Goal: Entertainment & Leisure: Consume media (video, audio)

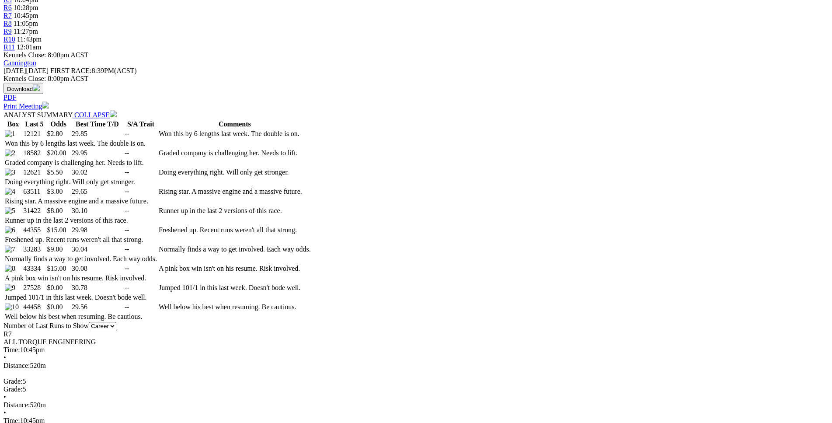
scroll to position [447, 0]
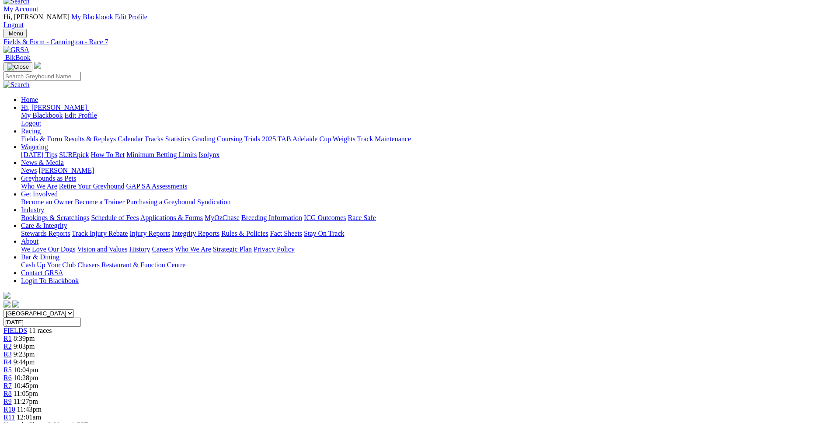
scroll to position [0, 0]
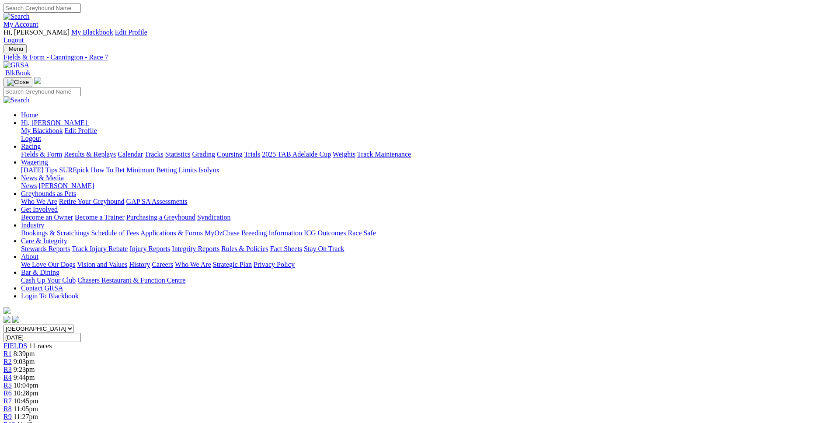
click at [38, 405] on span "11:05pm" at bounding box center [26, 408] width 24 height 7
click at [12, 413] on link "R9" at bounding box center [7, 416] width 8 height 7
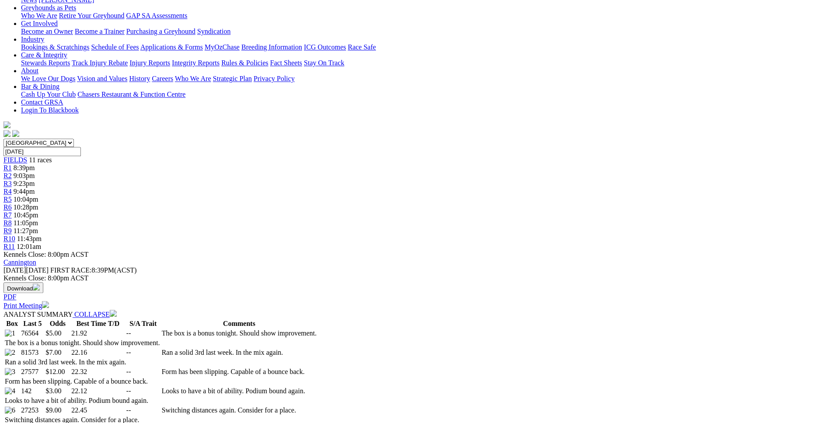
scroll to position [177, 0]
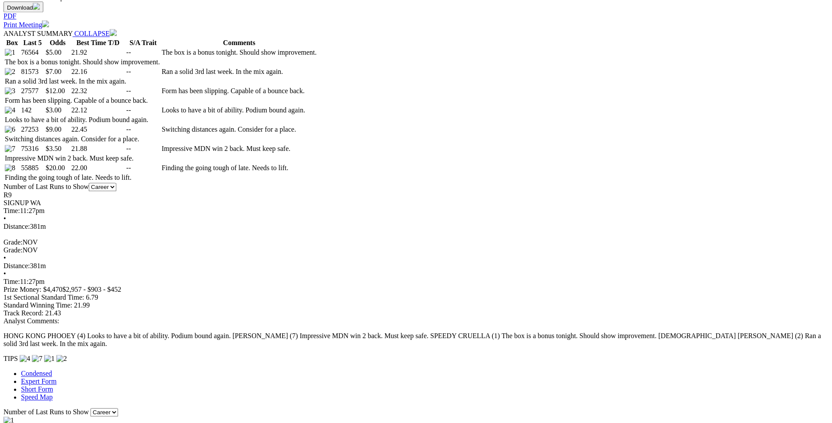
scroll to position [467, 0]
drag, startPoint x: 177, startPoint y: 178, endPoint x: 513, endPoint y: 176, distance: 336.5
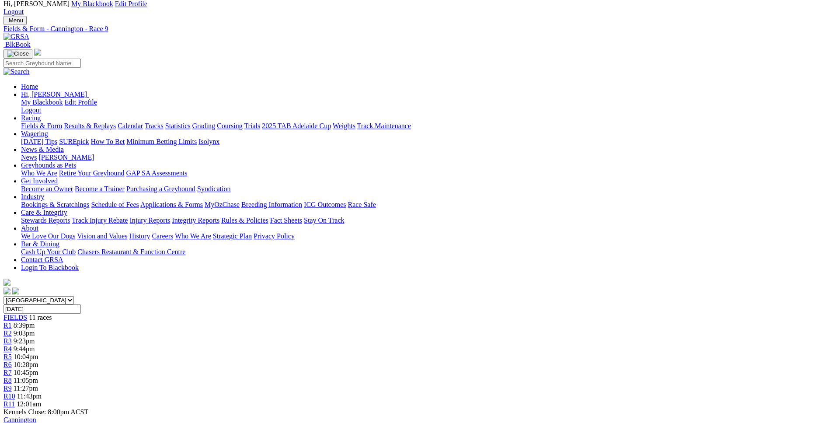
scroll to position [0, 0]
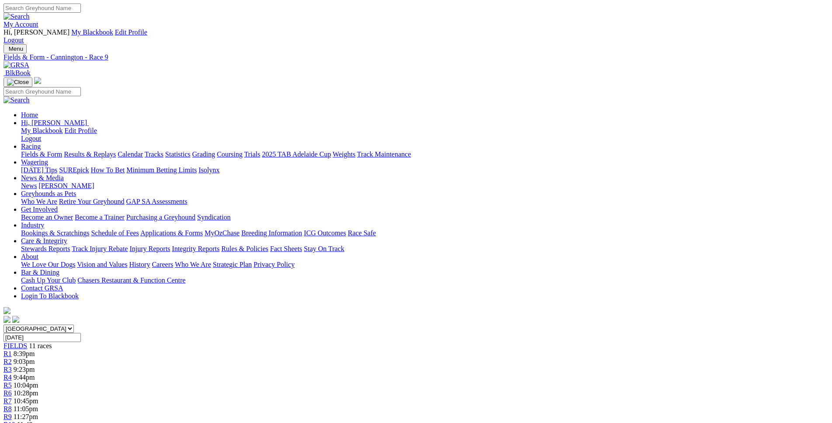
click at [15, 420] on span "R10" at bounding box center [9, 423] width 12 height 7
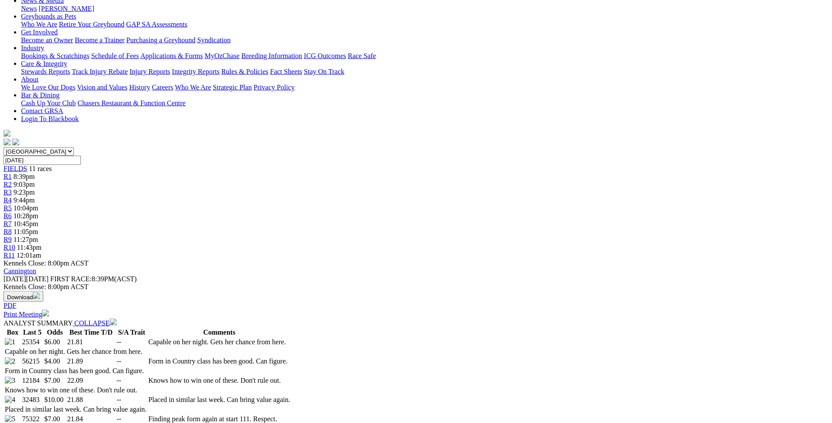
scroll to position [177, 0]
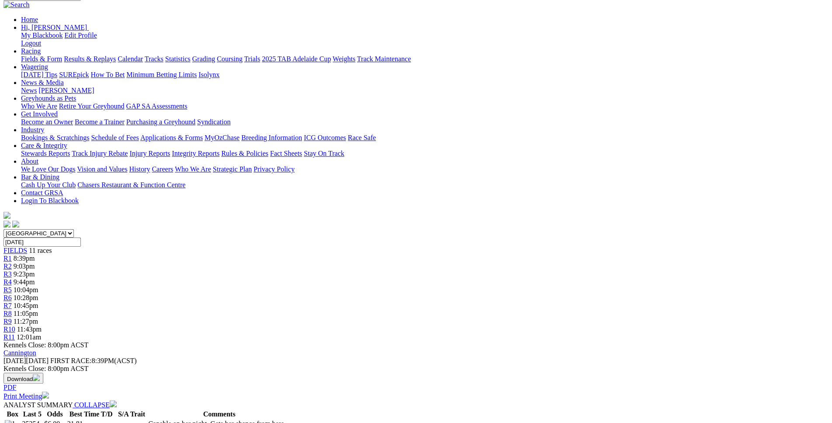
scroll to position [0, 0]
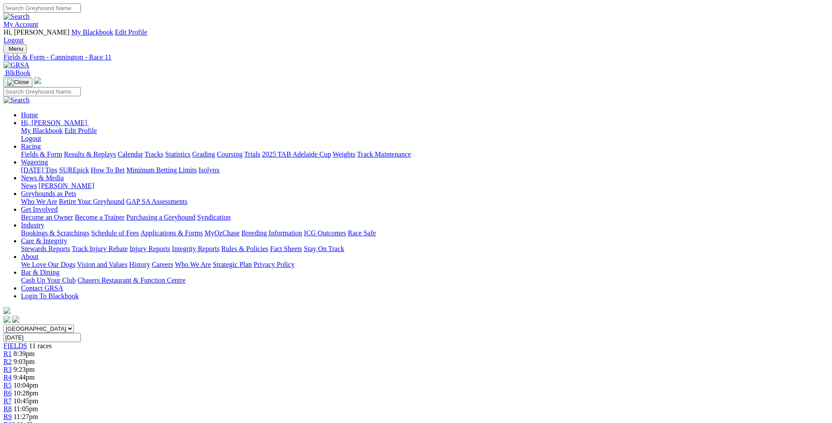
click at [12, 413] on link "R9" at bounding box center [7, 416] width 8 height 7
click at [538, 405] on div "R8 11:05pm" at bounding box center [415, 409] width 825 height 8
click at [38, 397] on span "10:45pm" at bounding box center [26, 400] width 25 height 7
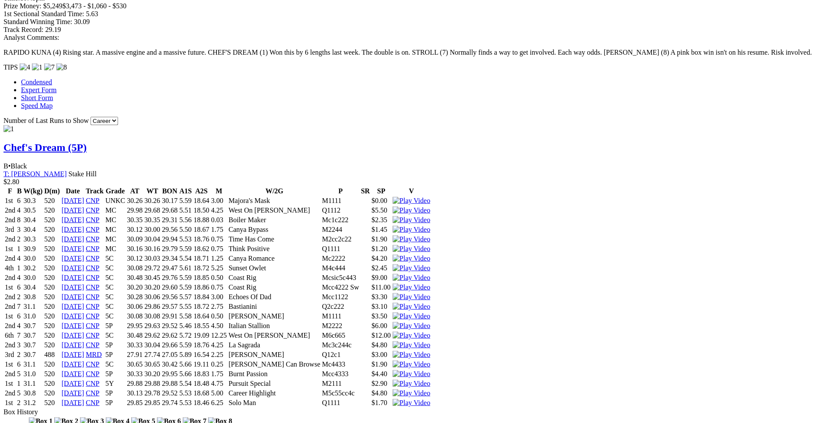
scroll to position [847, 0]
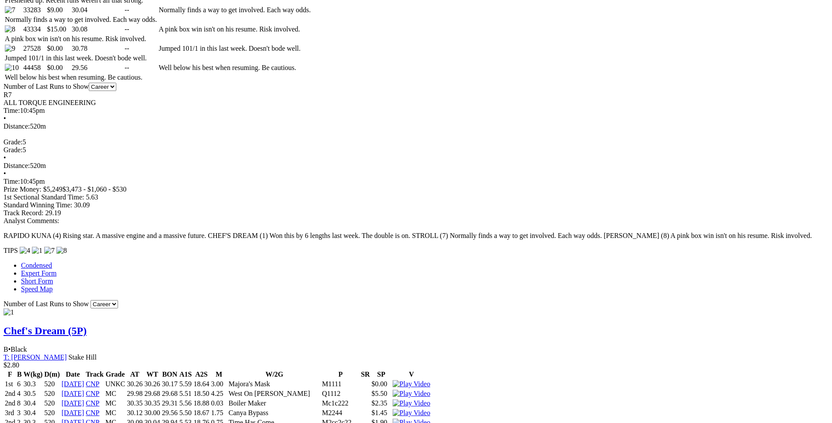
scroll to position [446, 0]
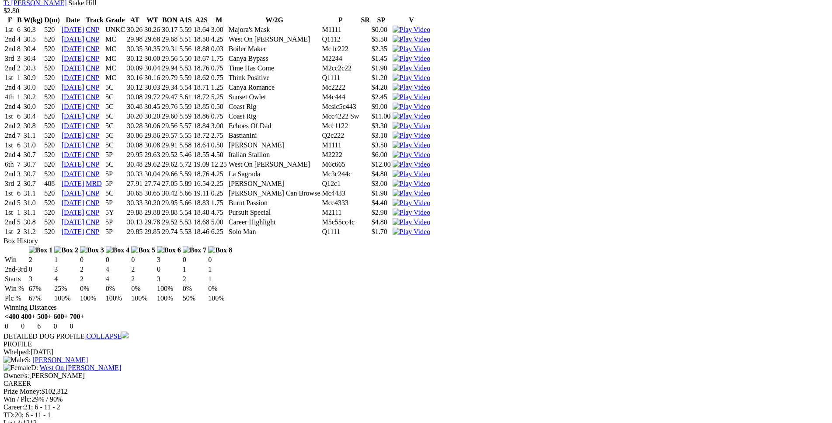
scroll to position [980, 0]
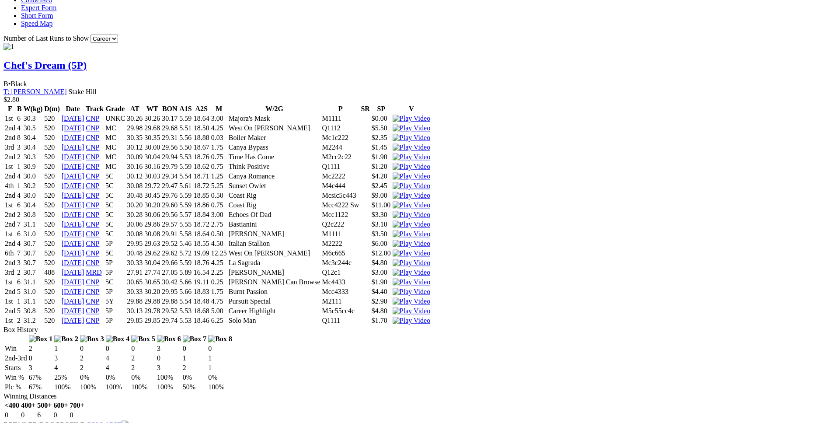
scroll to position [891, 0]
drag, startPoint x: 224, startPoint y: 280, endPoint x: 509, endPoint y: 278, distance: 285.4
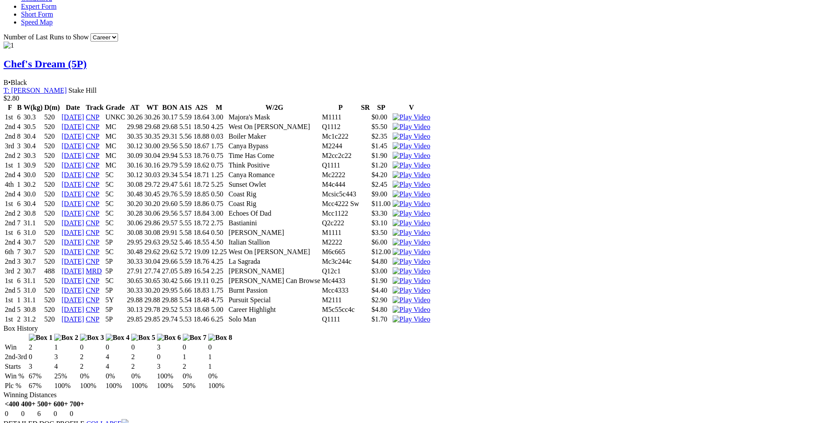
drag, startPoint x: 222, startPoint y: 189, endPoint x: 439, endPoint y: 190, distance: 217.6
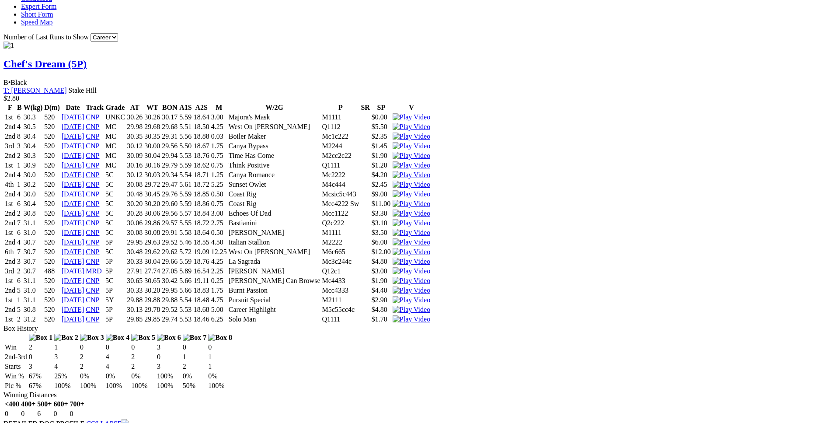
drag, startPoint x: 222, startPoint y: 178, endPoint x: 285, endPoint y: 179, distance: 62.9
drag, startPoint x: 223, startPoint y: 313, endPoint x: 450, endPoint y: 309, distance: 227.3
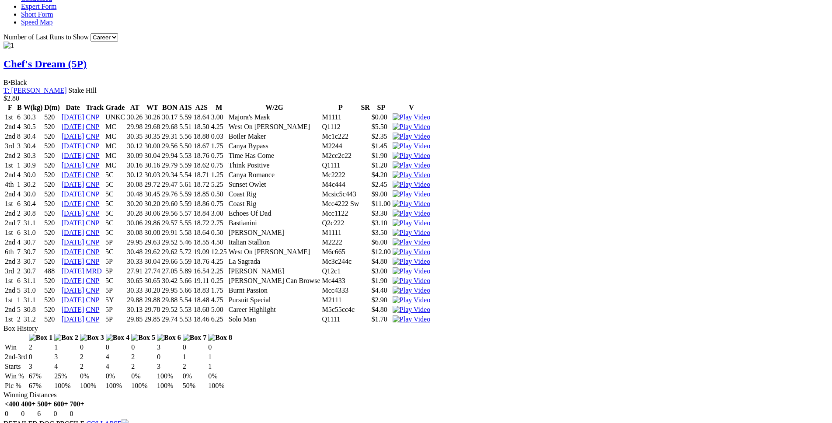
drag, startPoint x: 223, startPoint y: 170, endPoint x: 317, endPoint y: 170, distance: 94.4
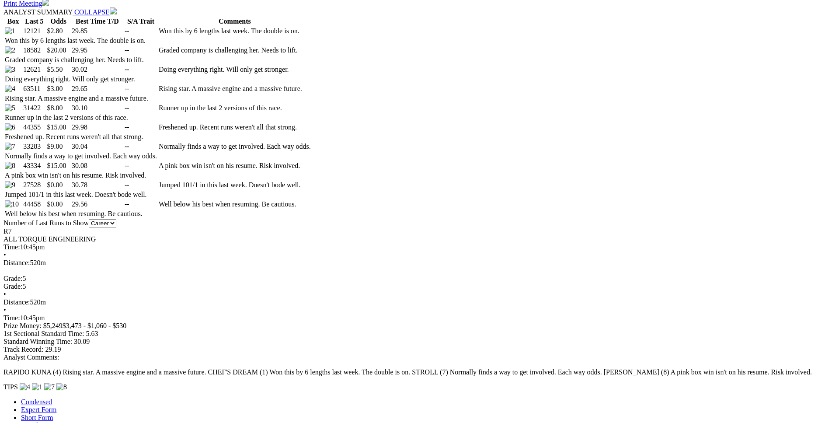
scroll to position [489, 0]
drag, startPoint x: 190, startPoint y: 216, endPoint x: 513, endPoint y: 212, distance: 323.4
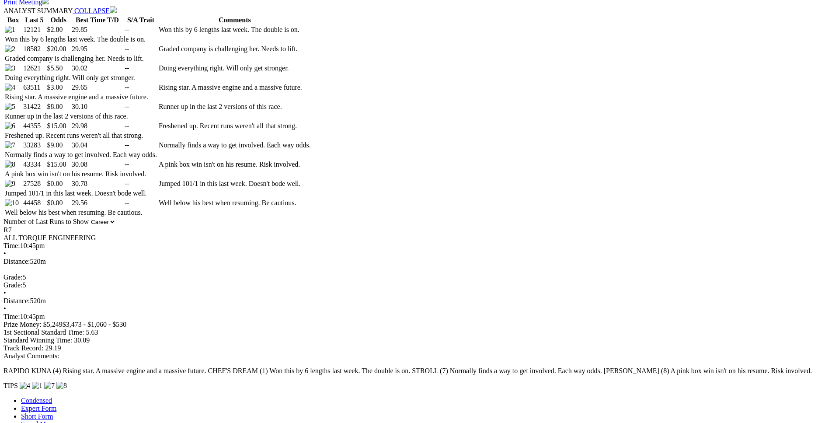
drag, startPoint x: 224, startPoint y: 187, endPoint x: 453, endPoint y: 188, distance: 229.4
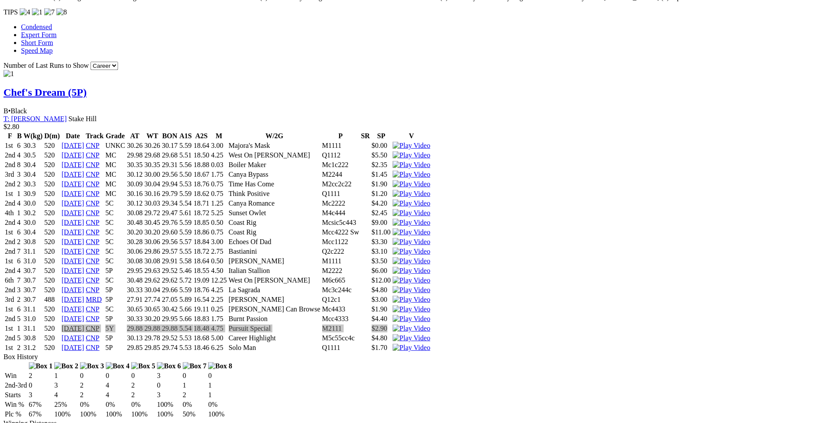
scroll to position [890, 0]
